Goal: Task Accomplishment & Management: Manage account settings

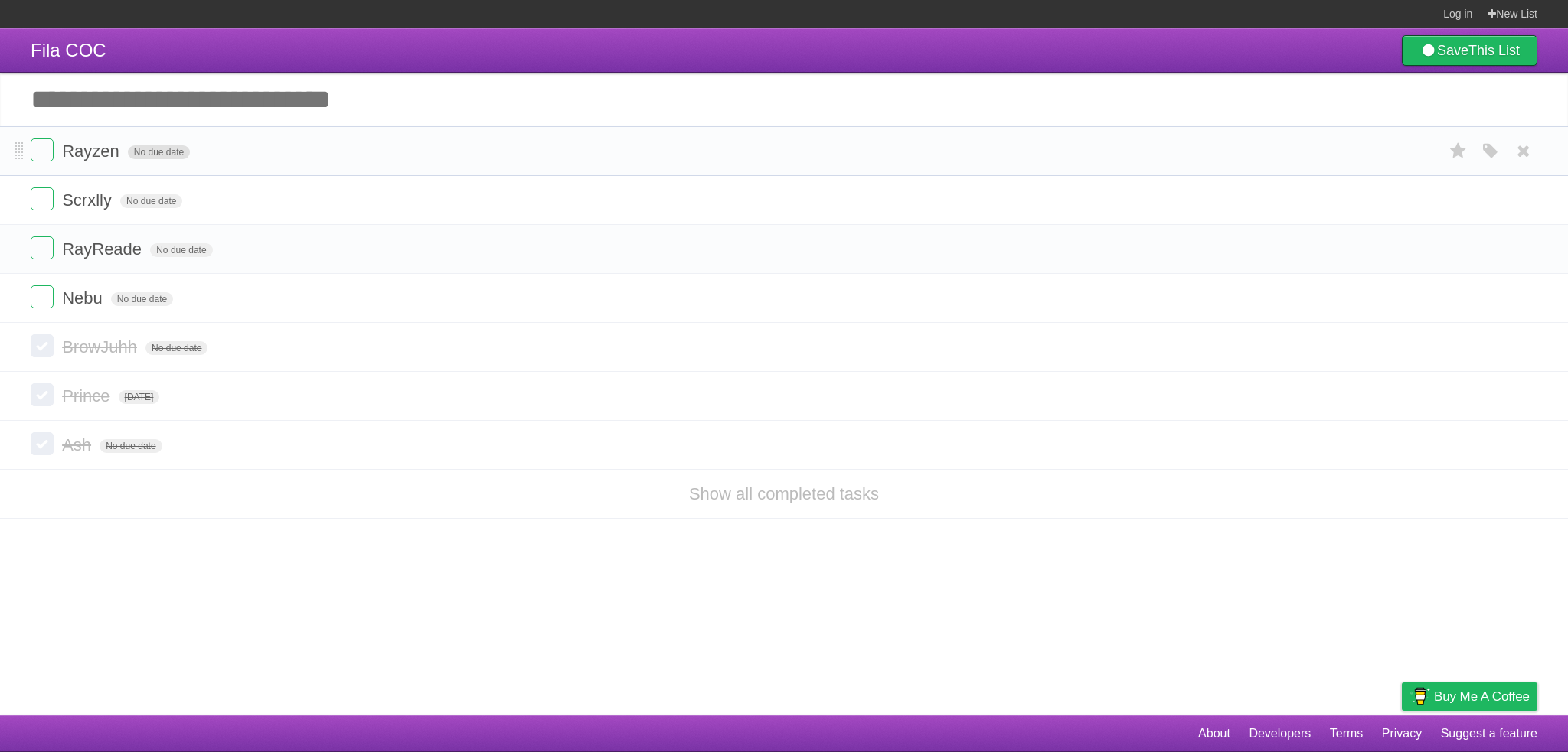
click at [170, 150] on span "No due date" at bounding box center [159, 153] width 62 height 14
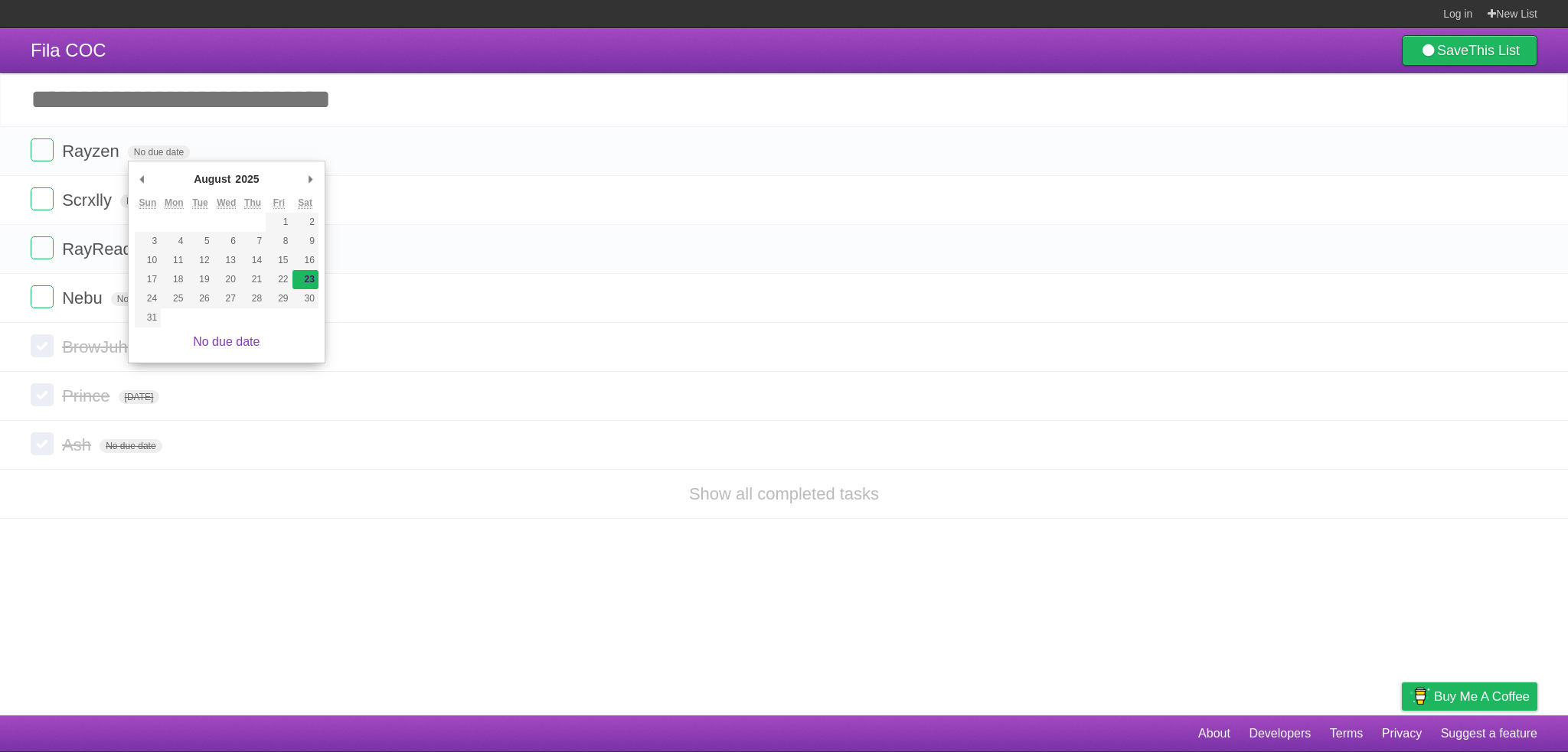
type span "[DATE]"
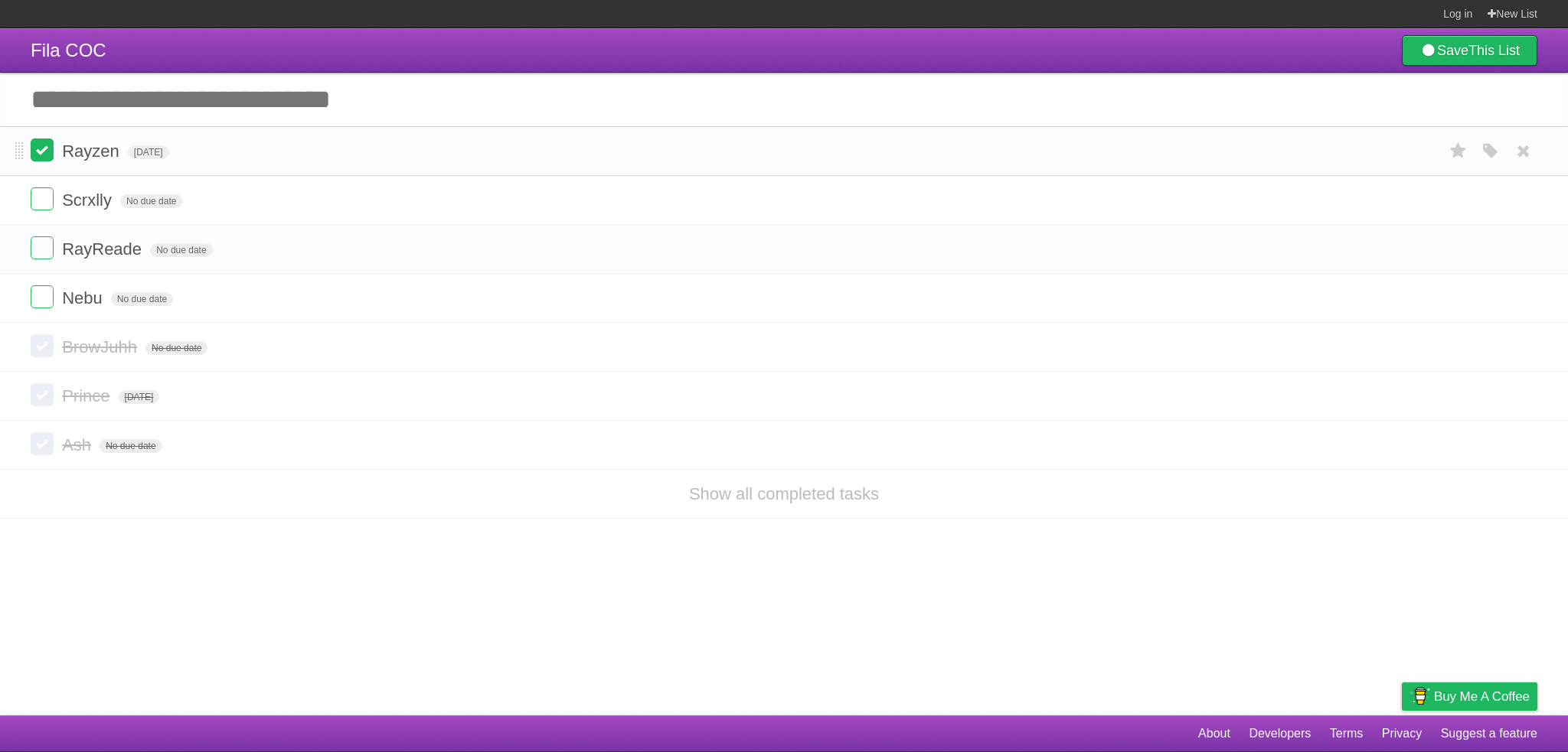
click at [46, 150] on label at bounding box center [41, 150] width 23 height 23
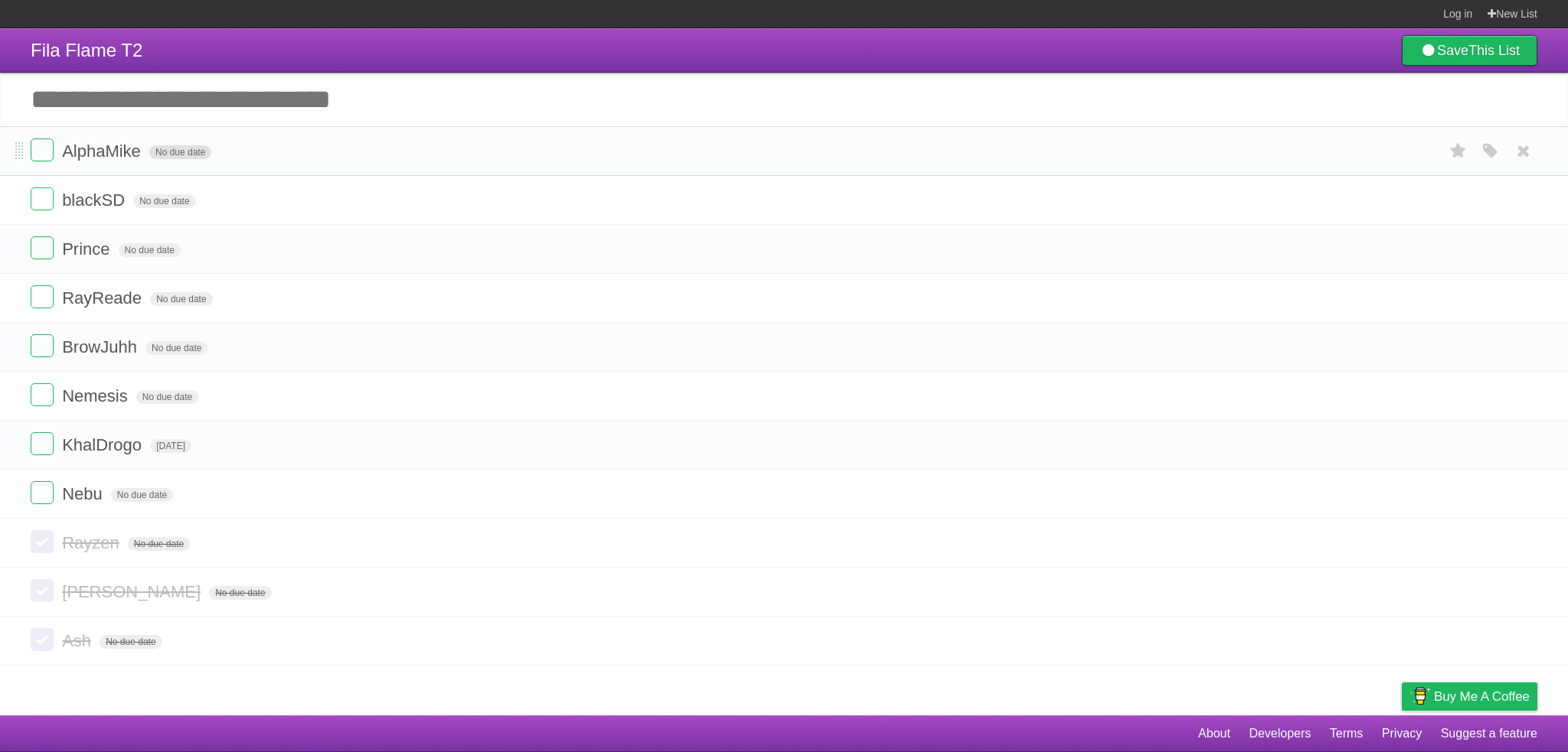
click at [166, 156] on span "No due date" at bounding box center [180, 153] width 62 height 14
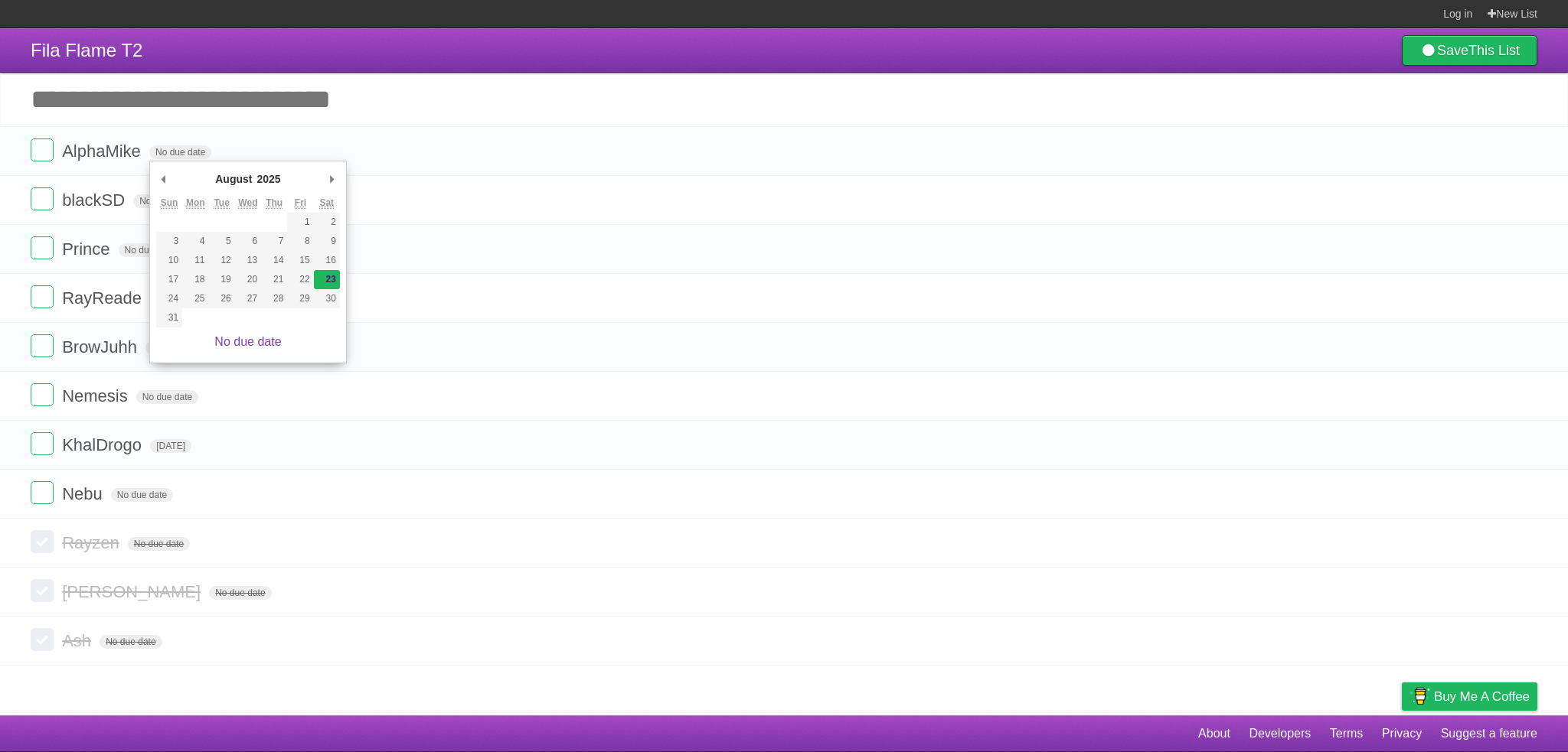
type span "[DATE]"
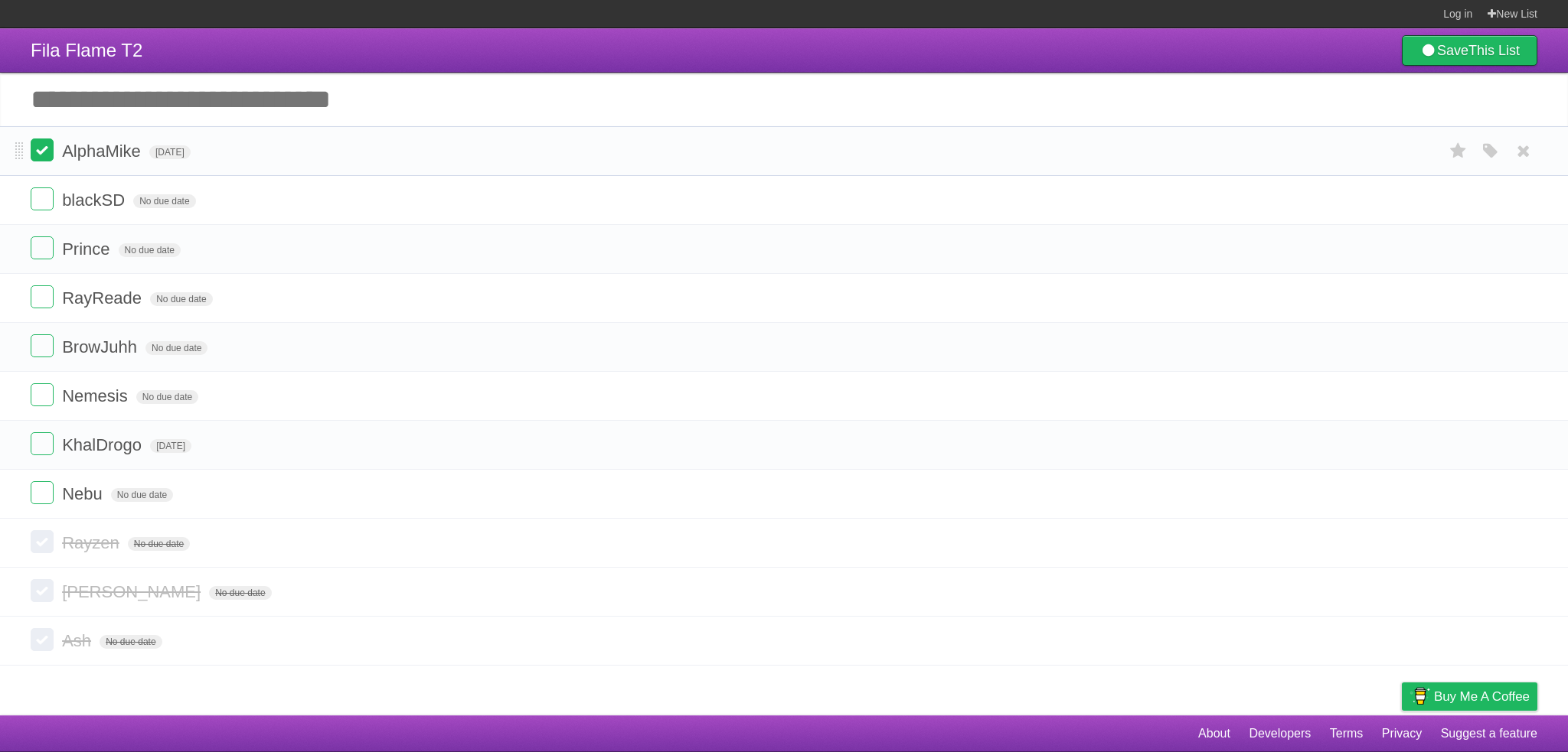
click at [49, 149] on label at bounding box center [41, 150] width 23 height 23
